Goal: Information Seeking & Learning: Find specific fact

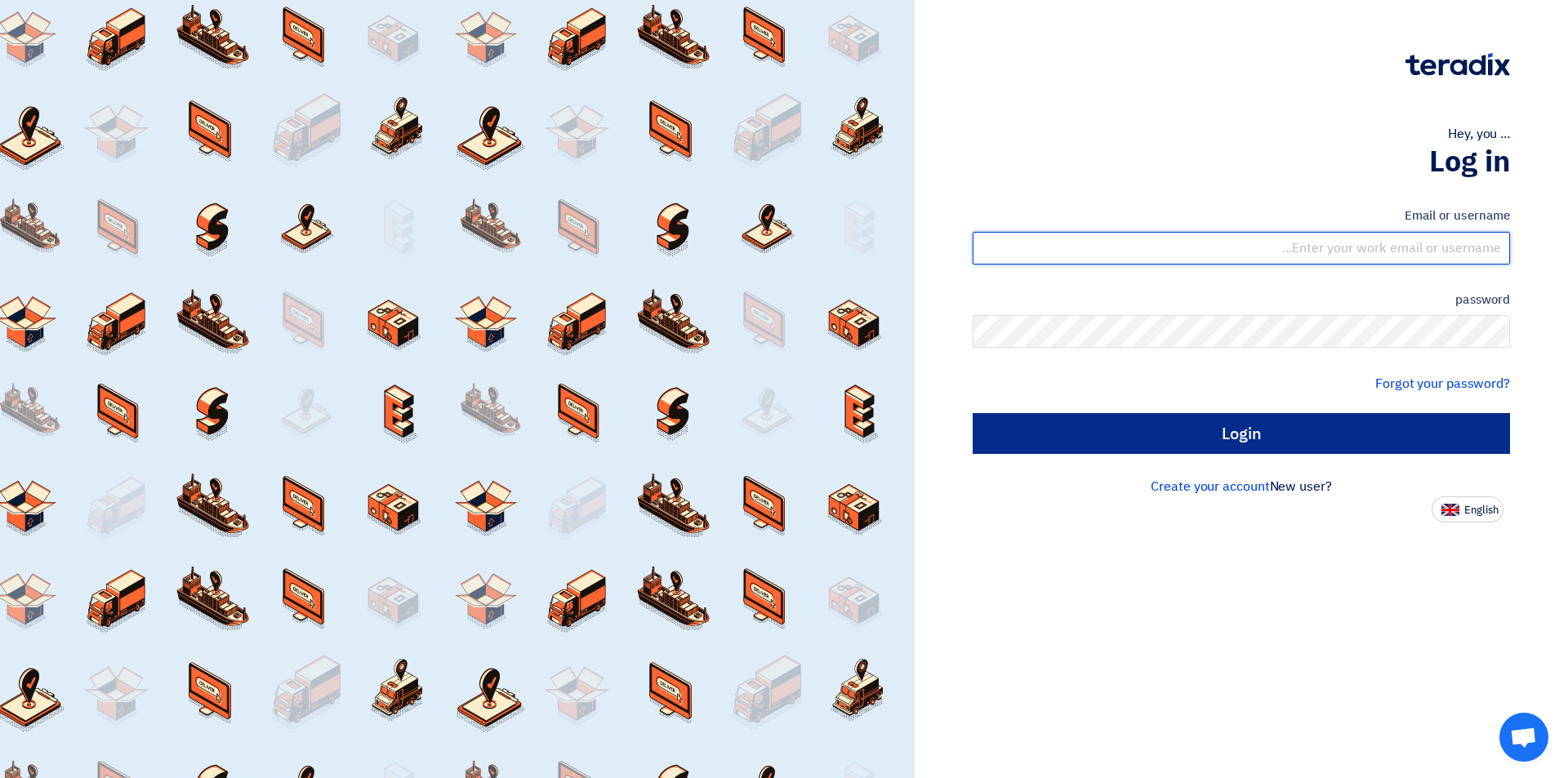
type input "[EMAIL_ADDRESS][DOMAIN_NAME]"
click at [1156, 444] on input "Login" at bounding box center [1241, 433] width 537 height 41
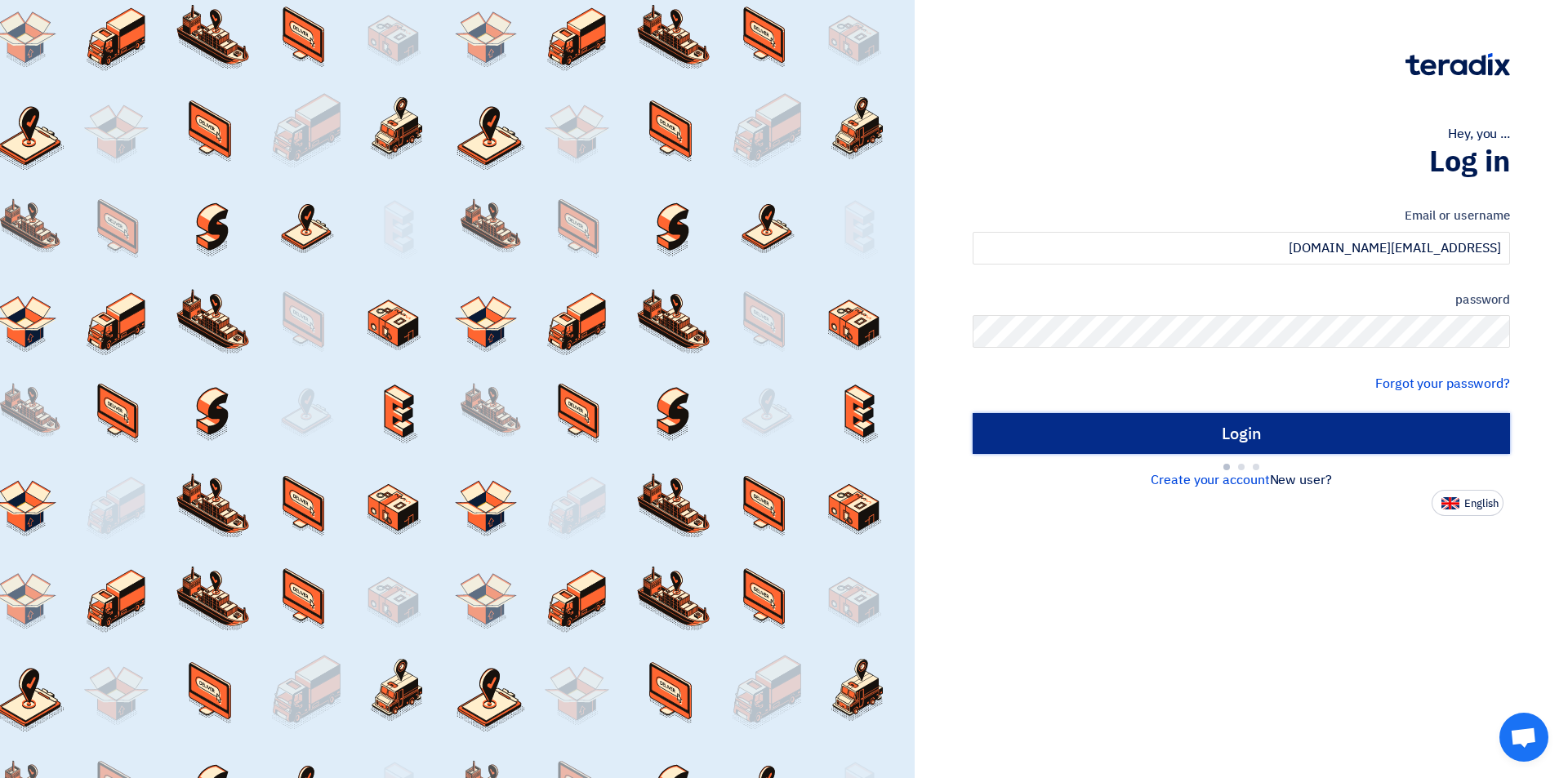
type input "Sign in"
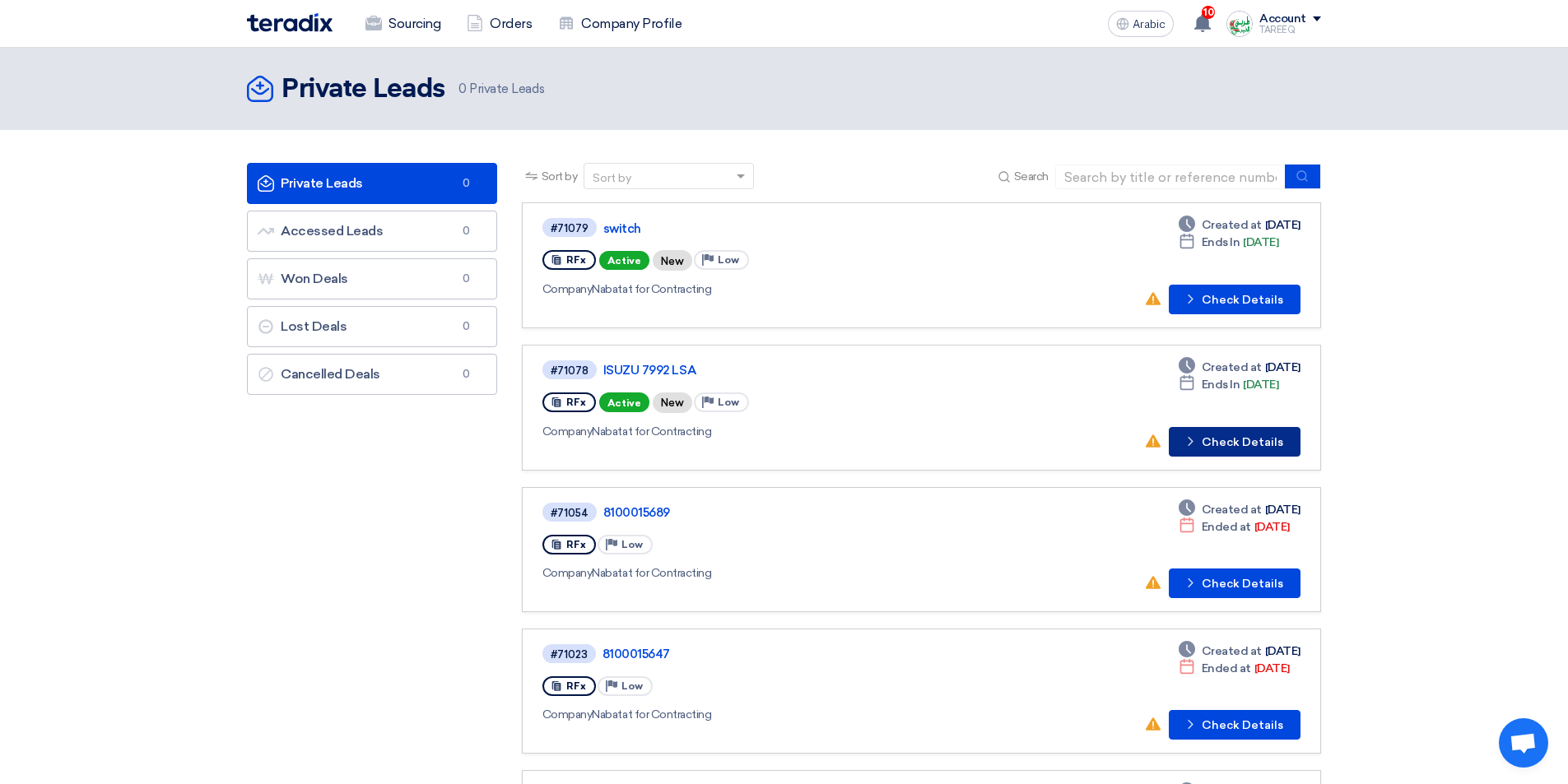
click at [1234, 448] on font "Check Details" at bounding box center [1242, 442] width 82 height 14
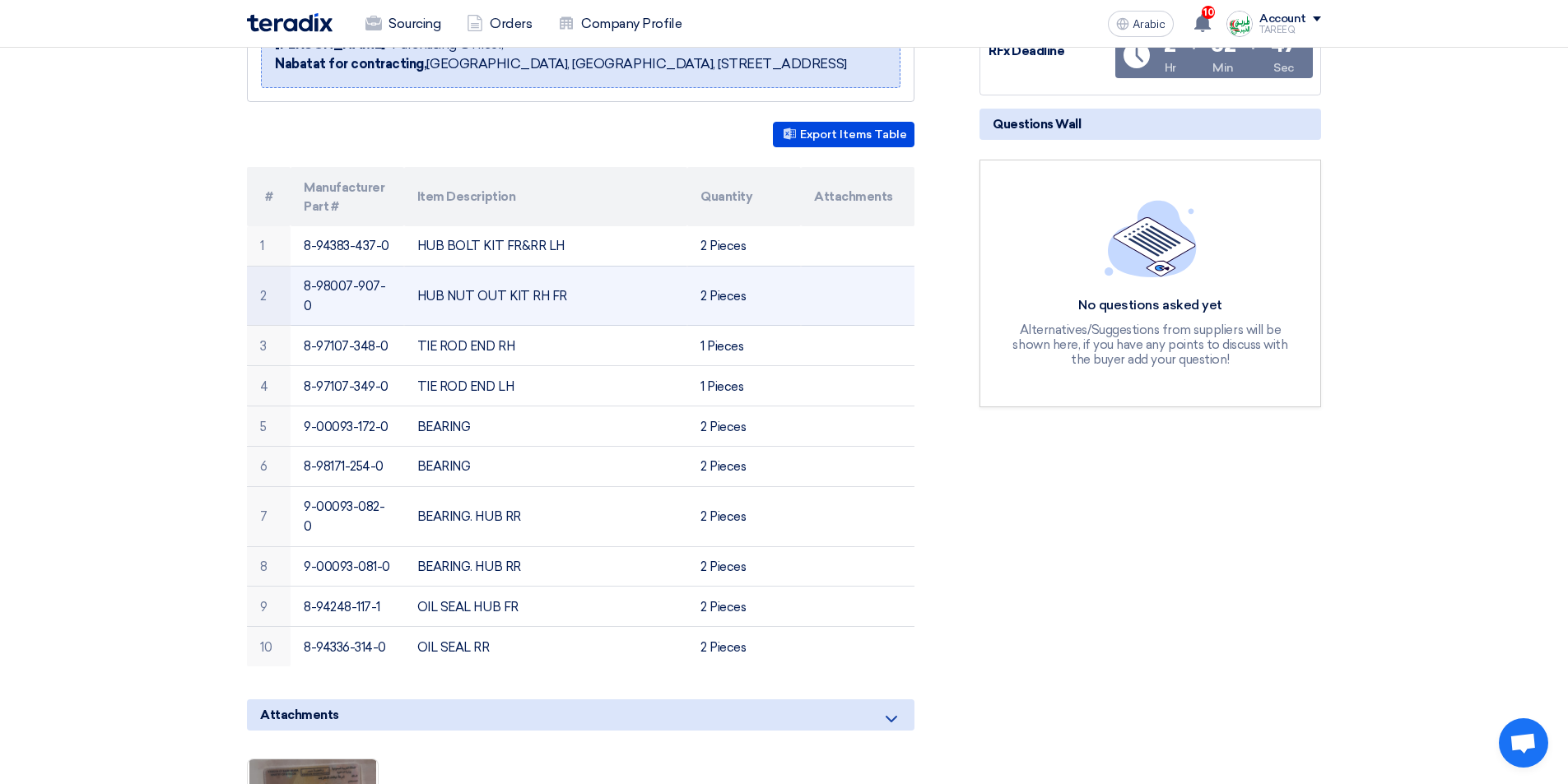
scroll to position [329, 0]
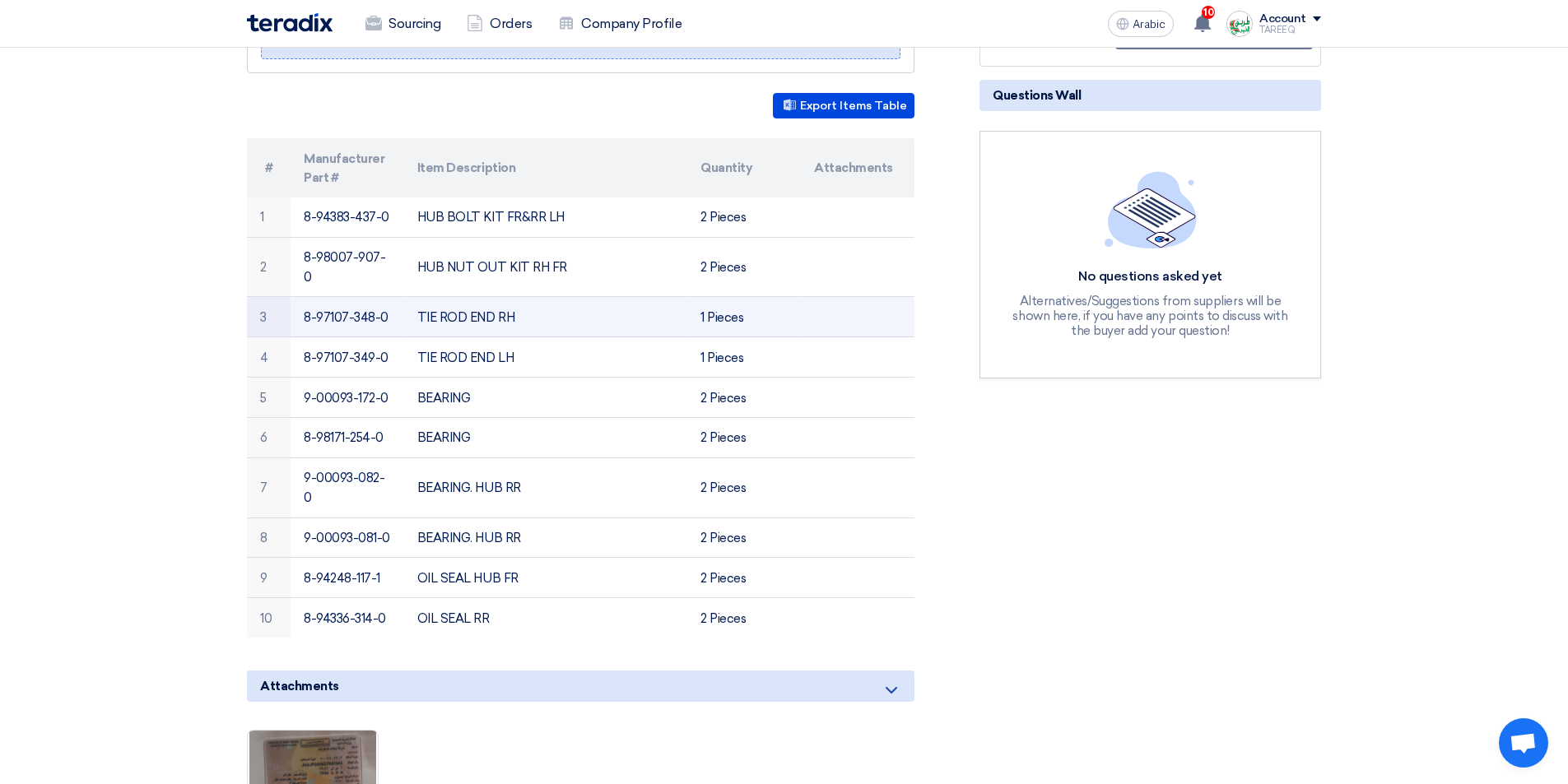
click at [328, 310] on font "8-97107-348-0" at bounding box center [346, 317] width 84 height 15
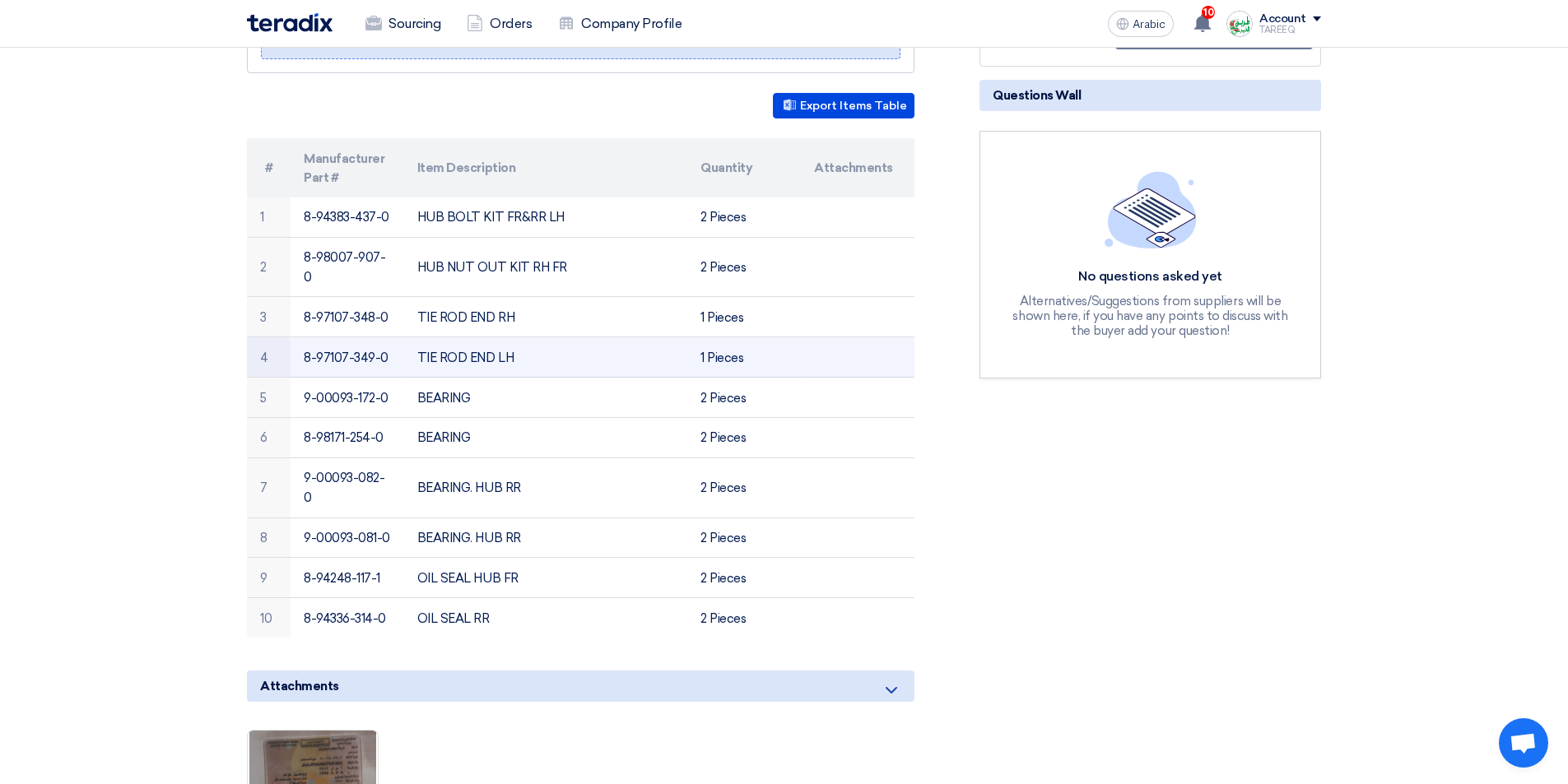
copy tr "8-97107-348-0"
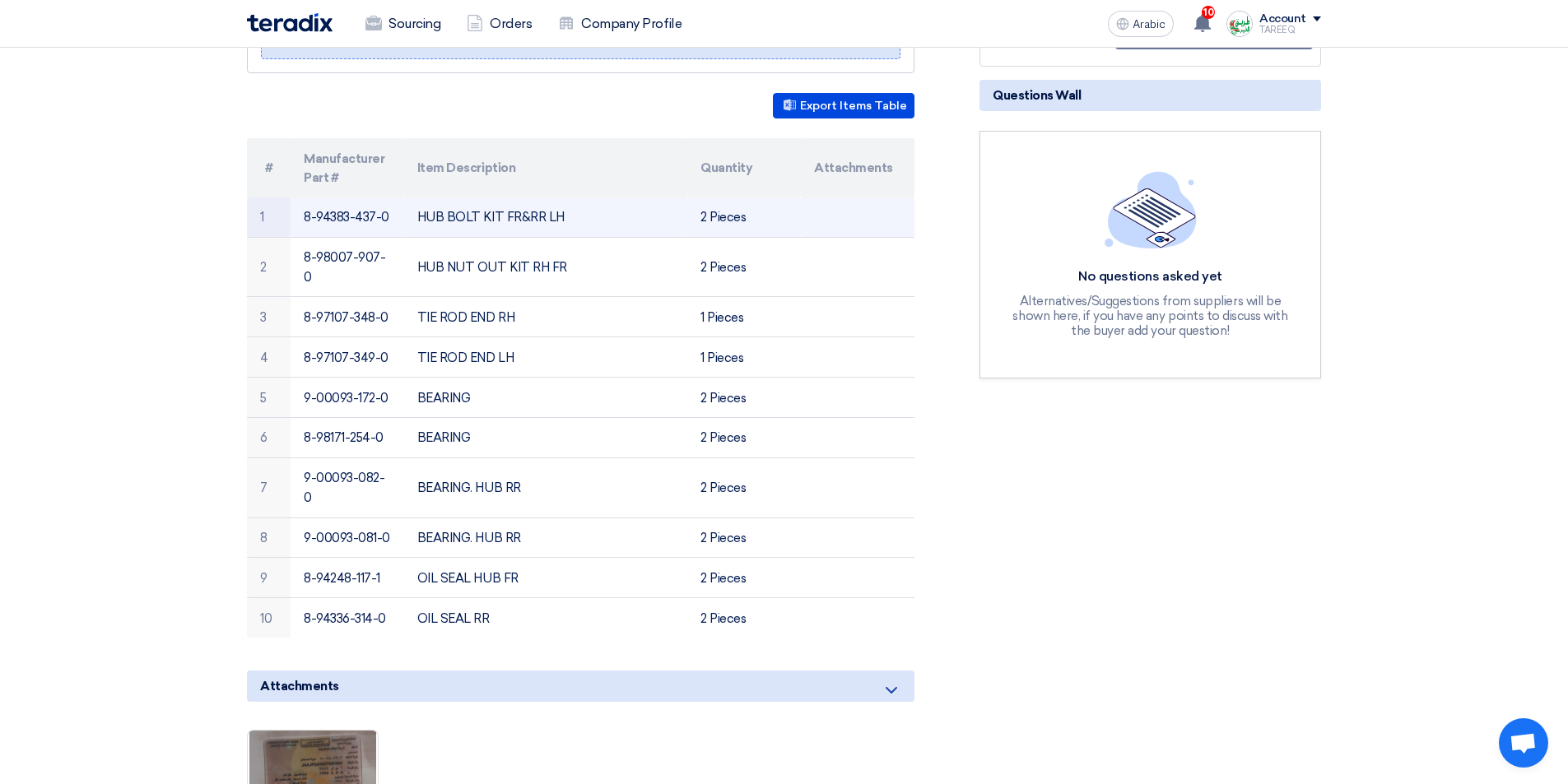
click at [334, 216] on font "8-94383-437-0" at bounding box center [346, 216] width 85 height 15
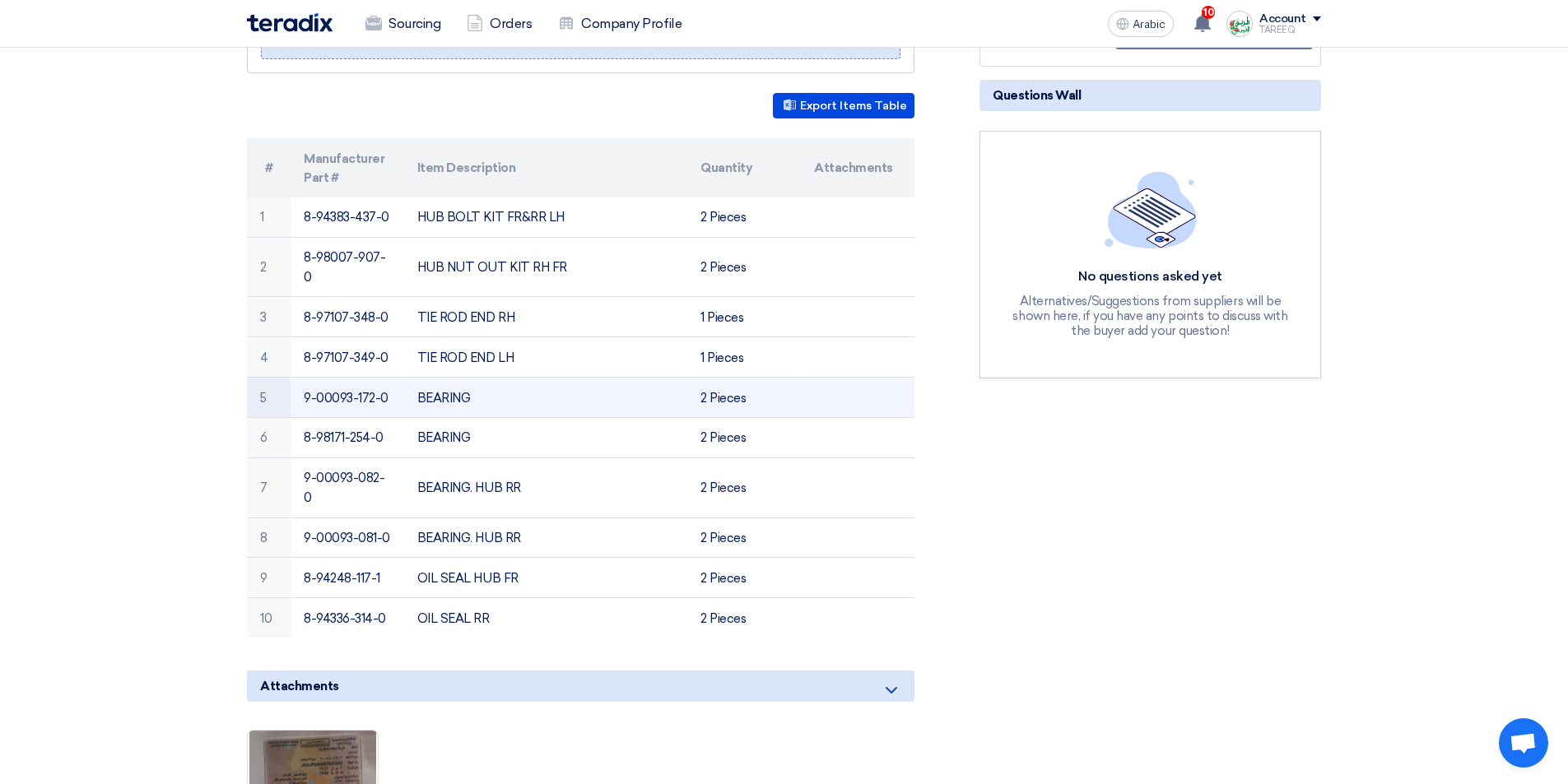
copy tr "8-94383-437-0"
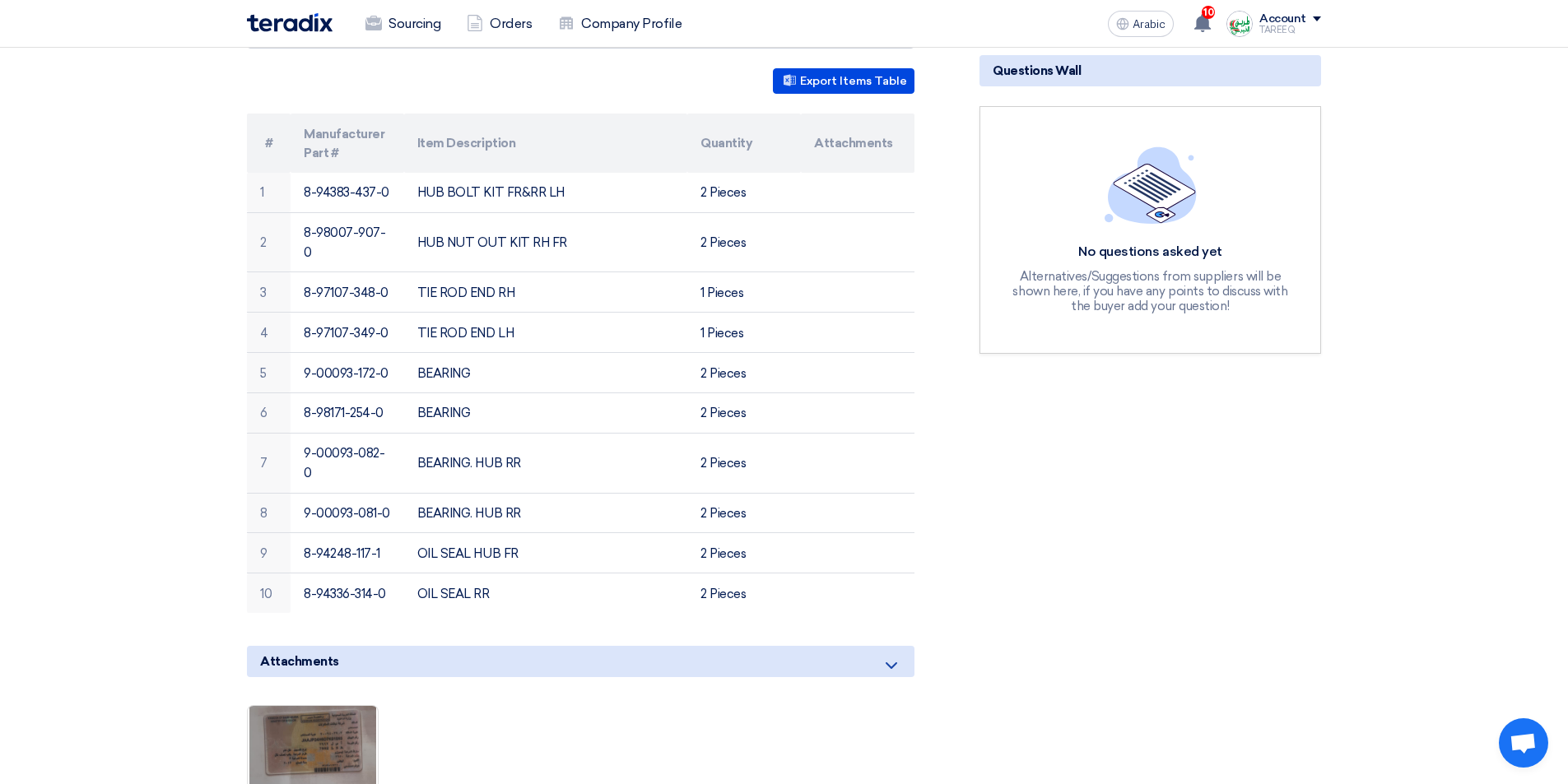
scroll to position [658, 0]
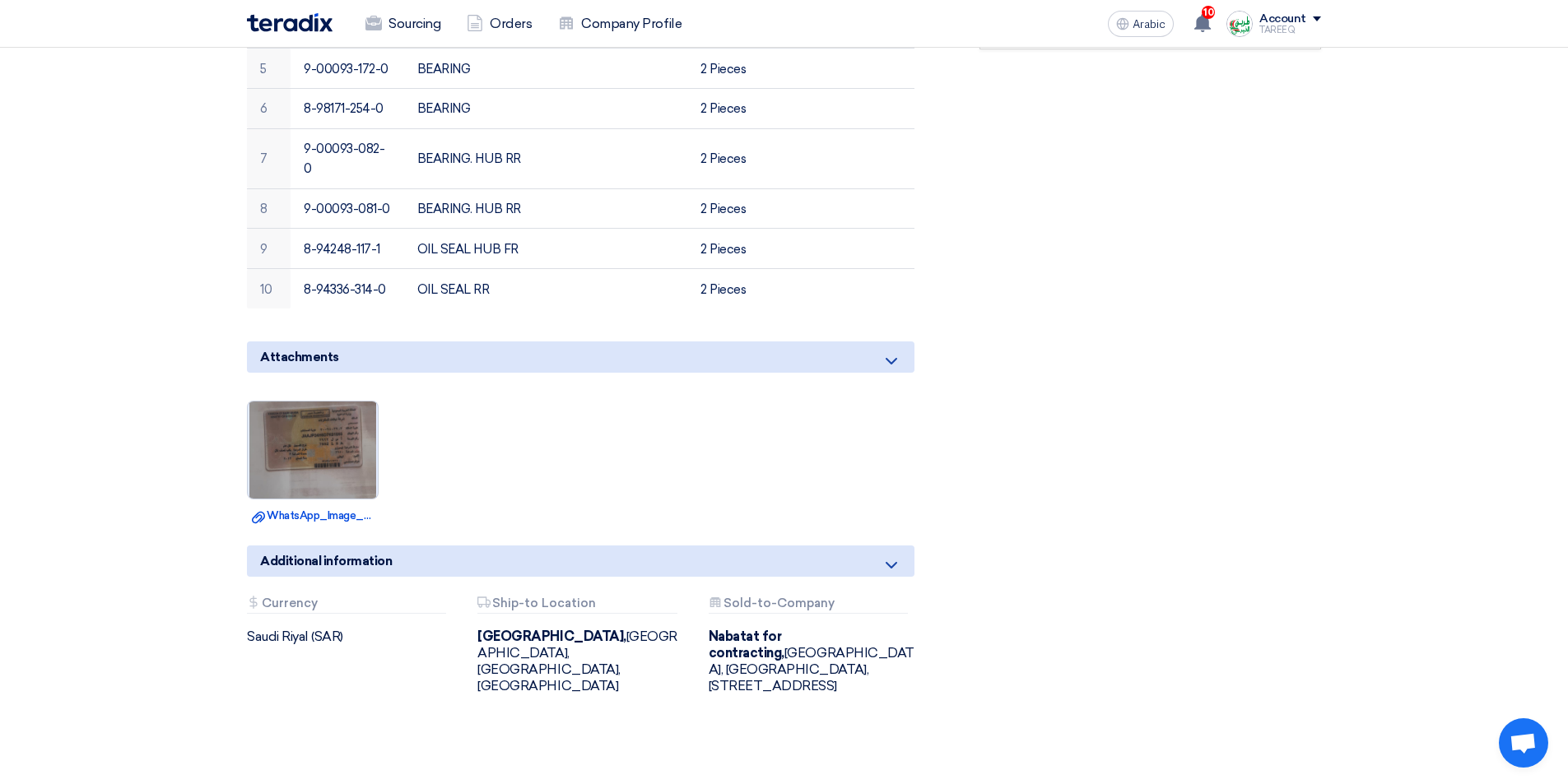
click at [340, 419] on img at bounding box center [312, 449] width 130 height 228
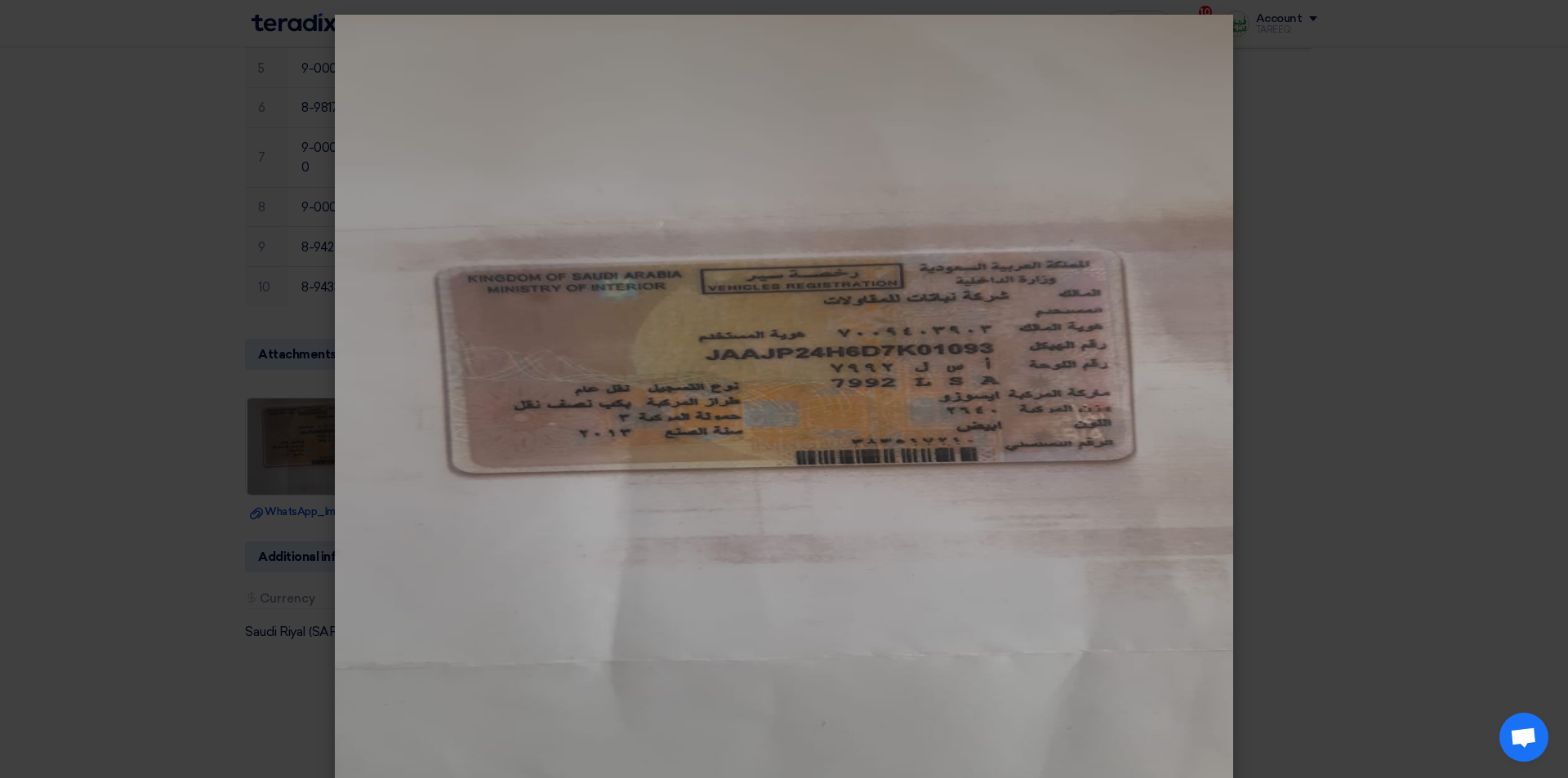
click at [846, 433] on img at bounding box center [784, 404] width 898 height 778
drag, startPoint x: 1311, startPoint y: 197, endPoint x: 1300, endPoint y: 203, distance: 12.5
click at [1312, 197] on modal-container at bounding box center [784, 389] width 1568 height 778
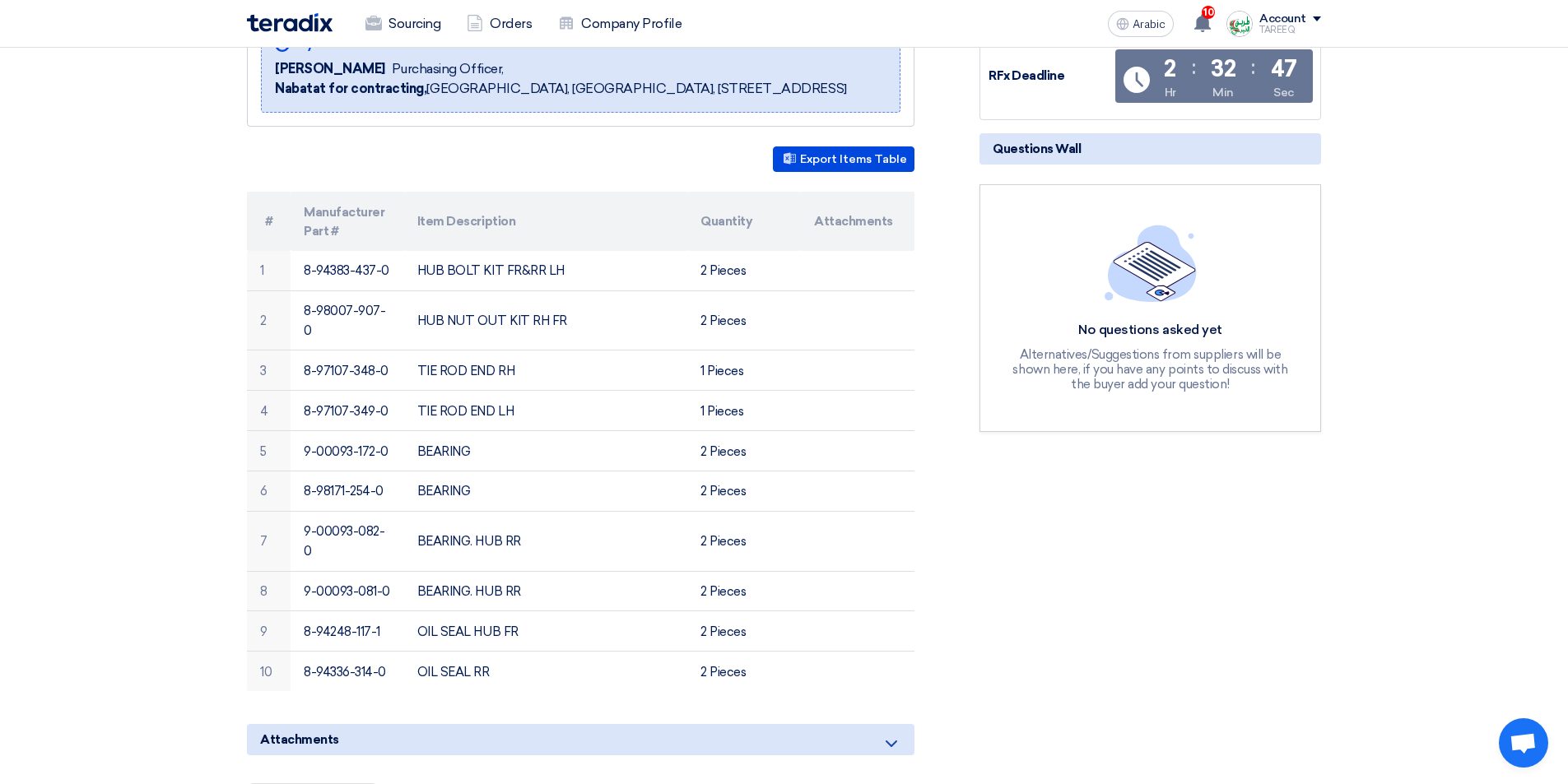
scroll to position [246, 0]
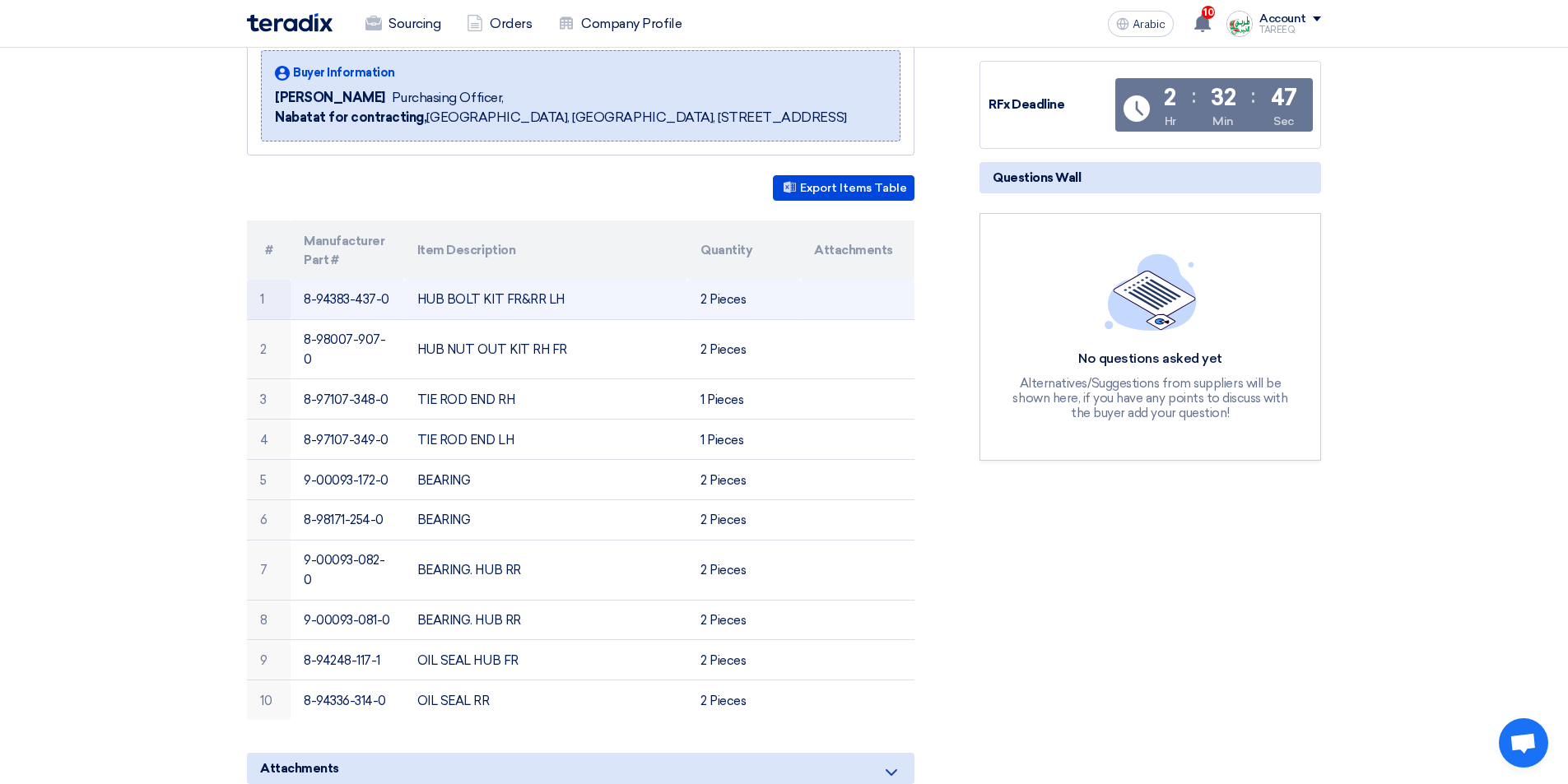
click at [337, 299] on font "8-94383-437-0" at bounding box center [346, 299] width 85 height 15
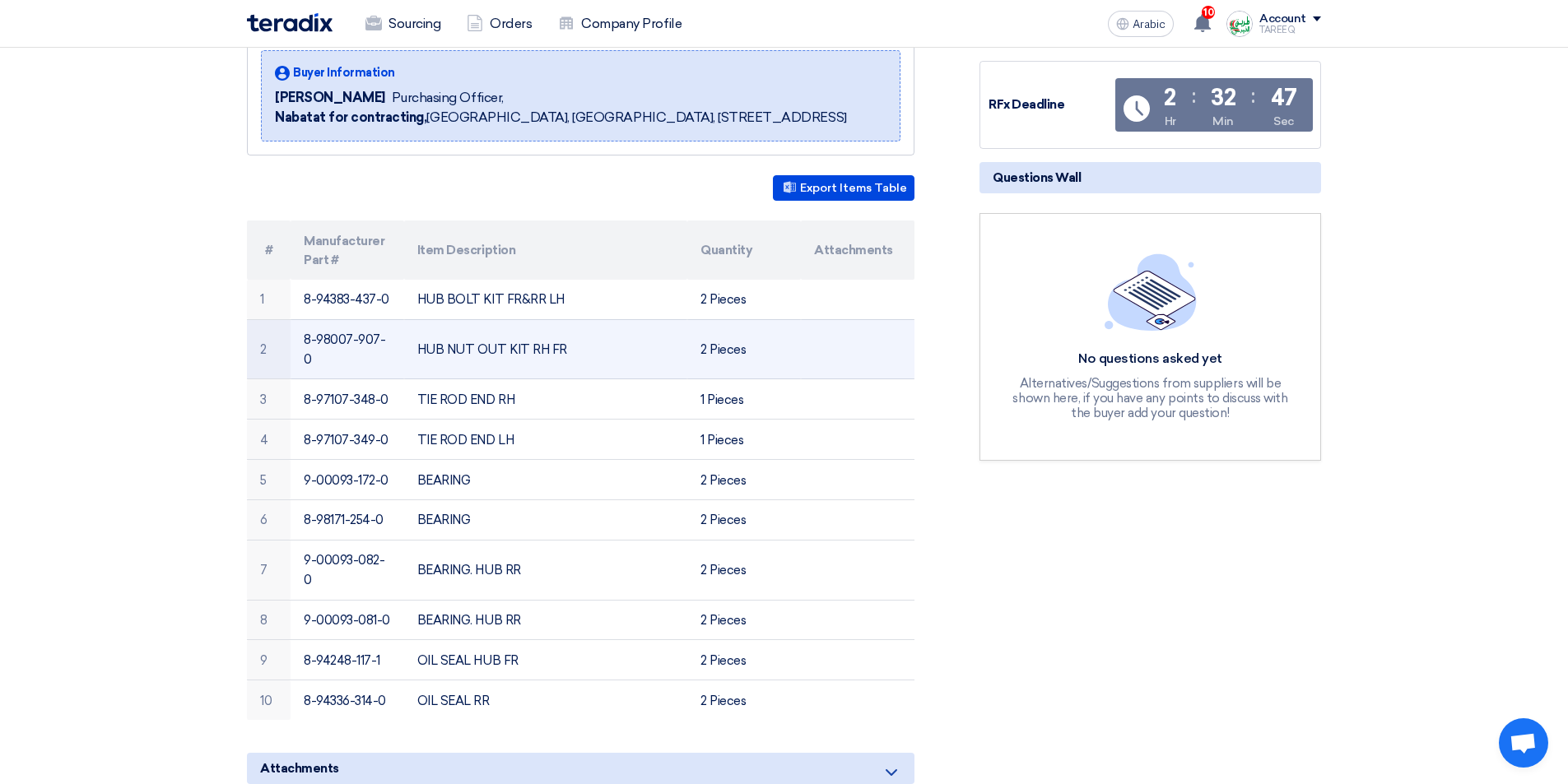
copy tr "8-94383-437-0"
click at [326, 333] on font "8-98007-907-0" at bounding box center [344, 350] width 82 height 34
copy tr "8-98007-907-0"
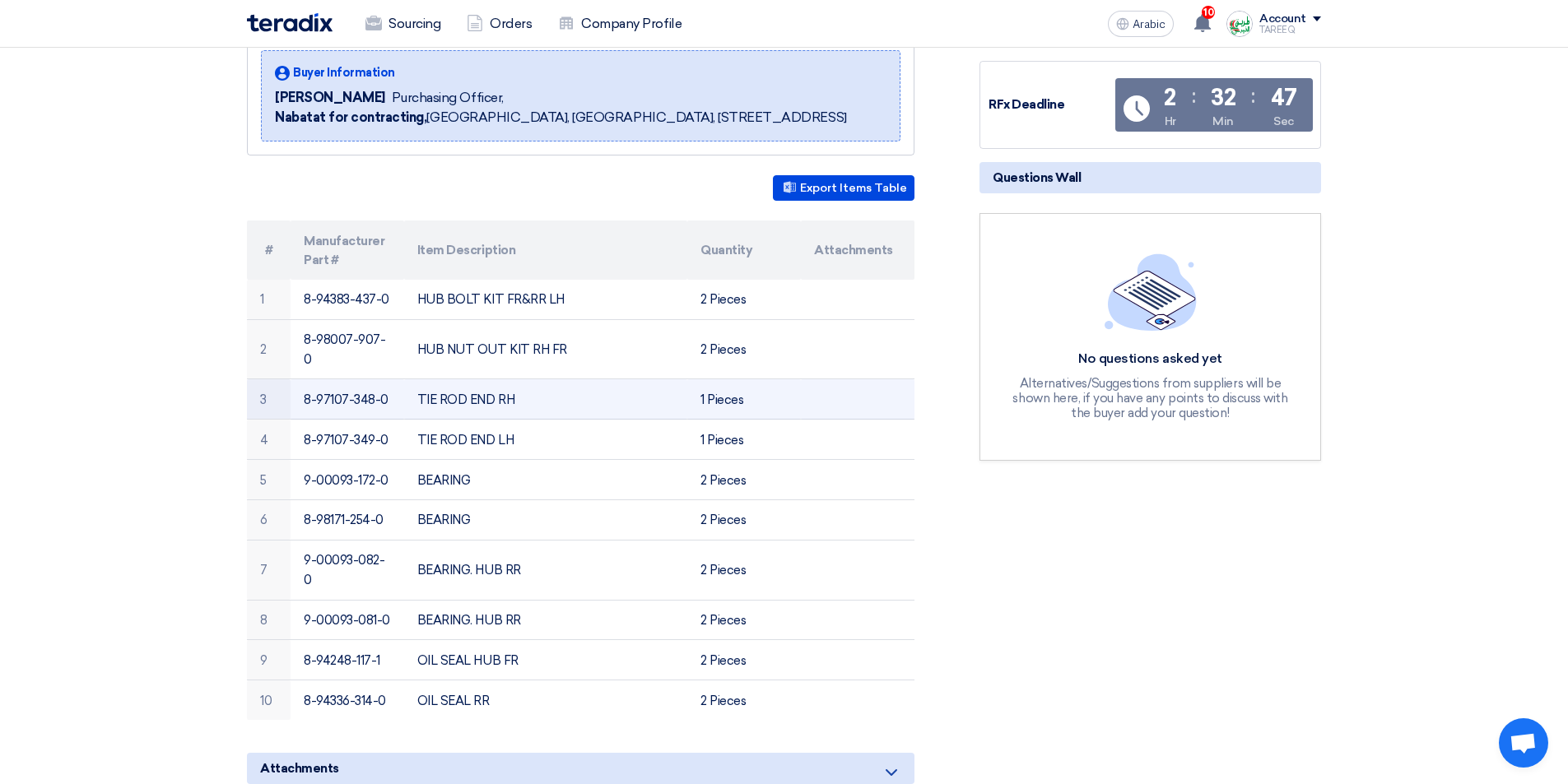
click at [360, 392] on font "8-97107-348-0" at bounding box center [346, 399] width 84 height 15
copy tr "8-97107-348-0"
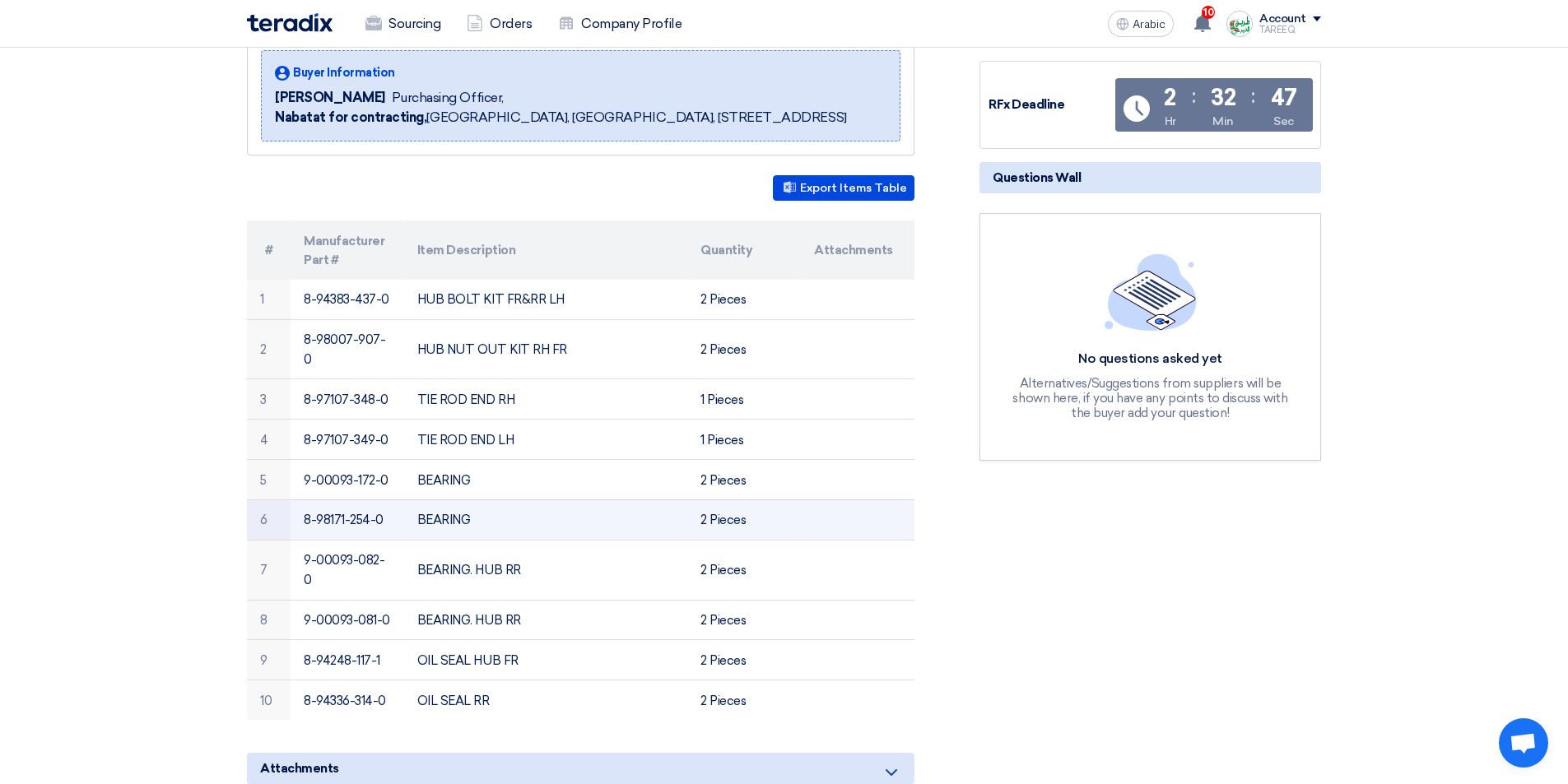
click at [575, 503] on td "BEARING" at bounding box center [546, 519] width 284 height 40
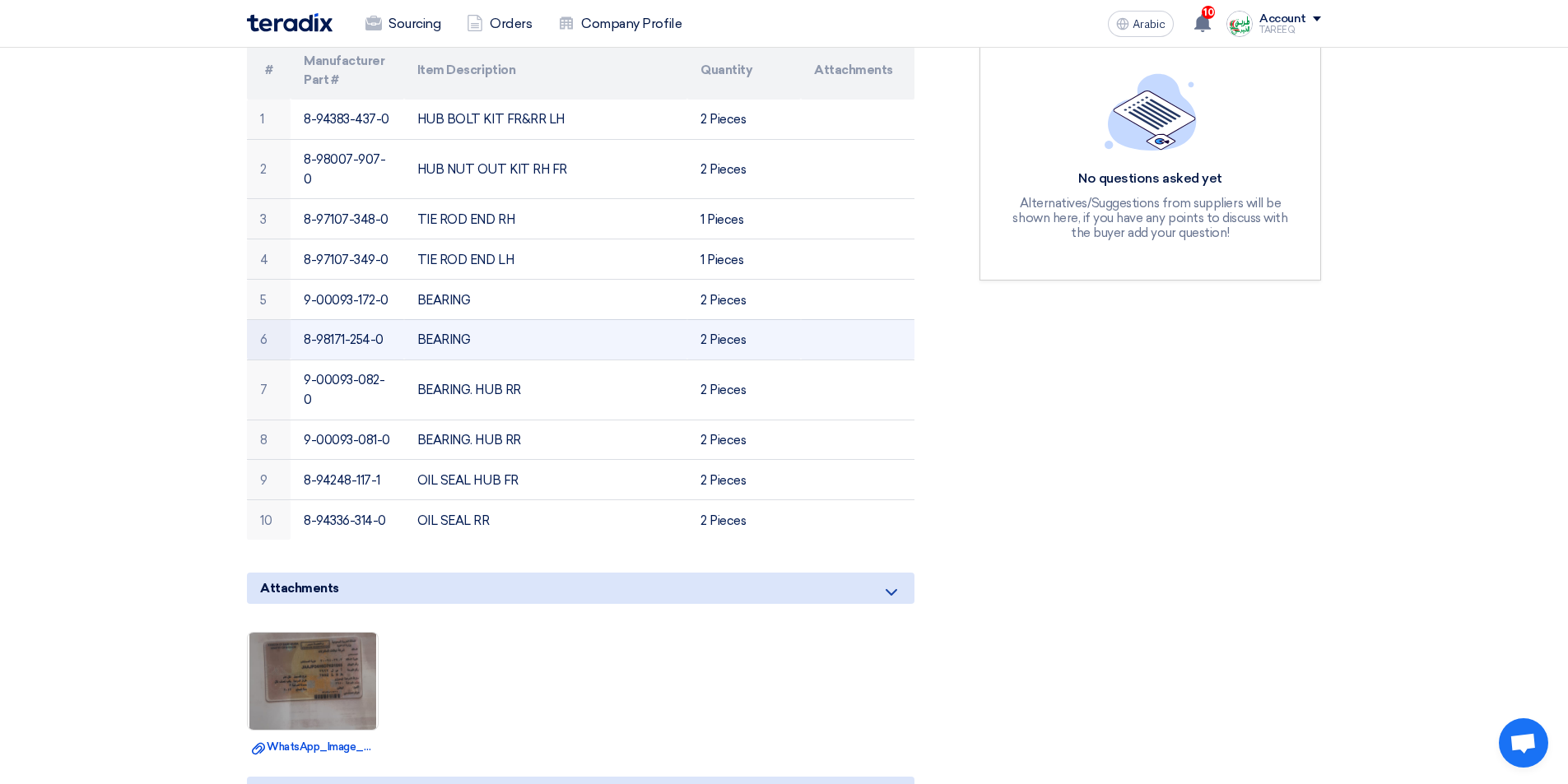
scroll to position [494, 0]
